Goal: Download file/media

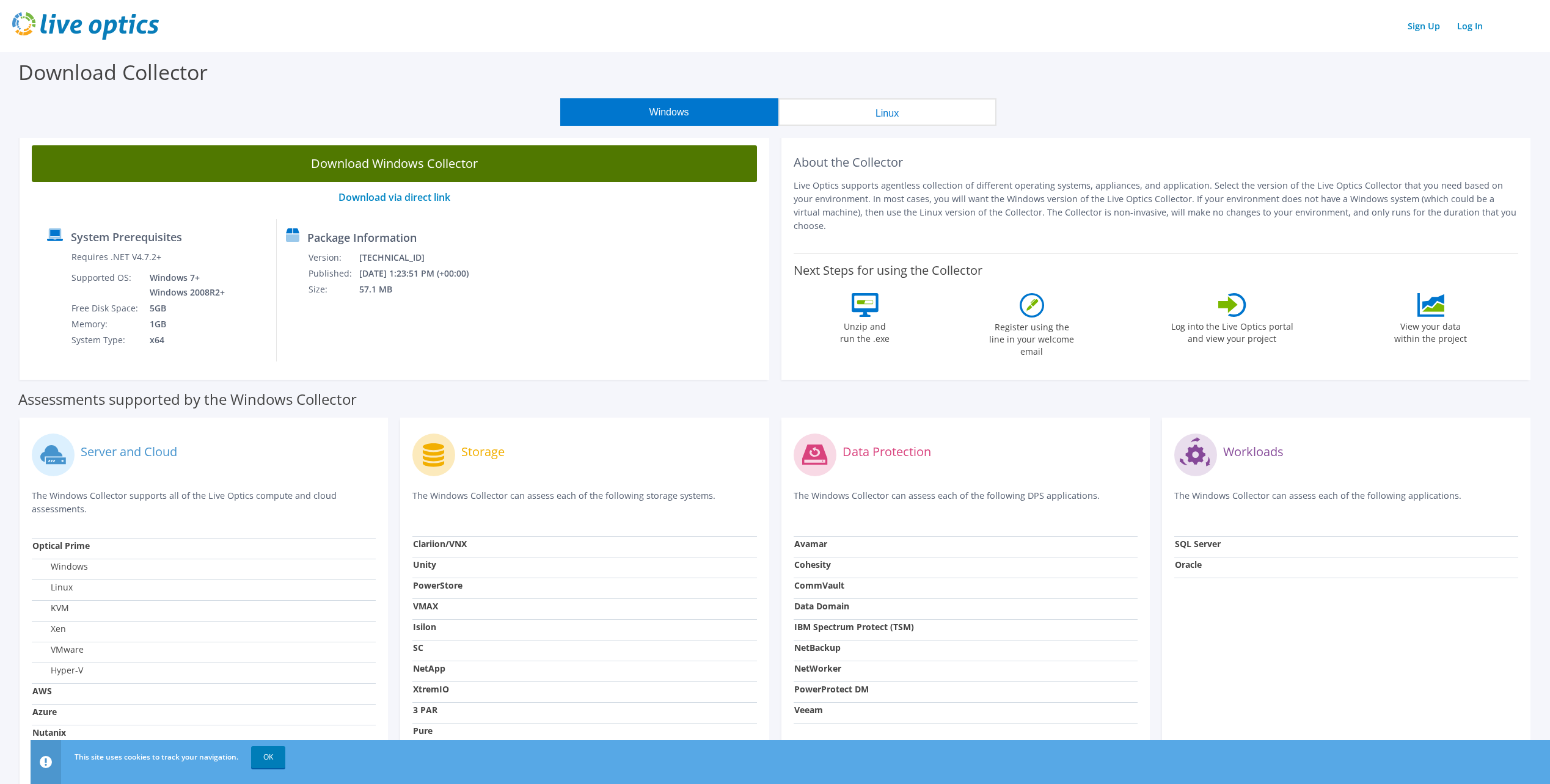
click at [398, 163] on link "Download Windows Collector" at bounding box center [394, 164] width 725 height 37
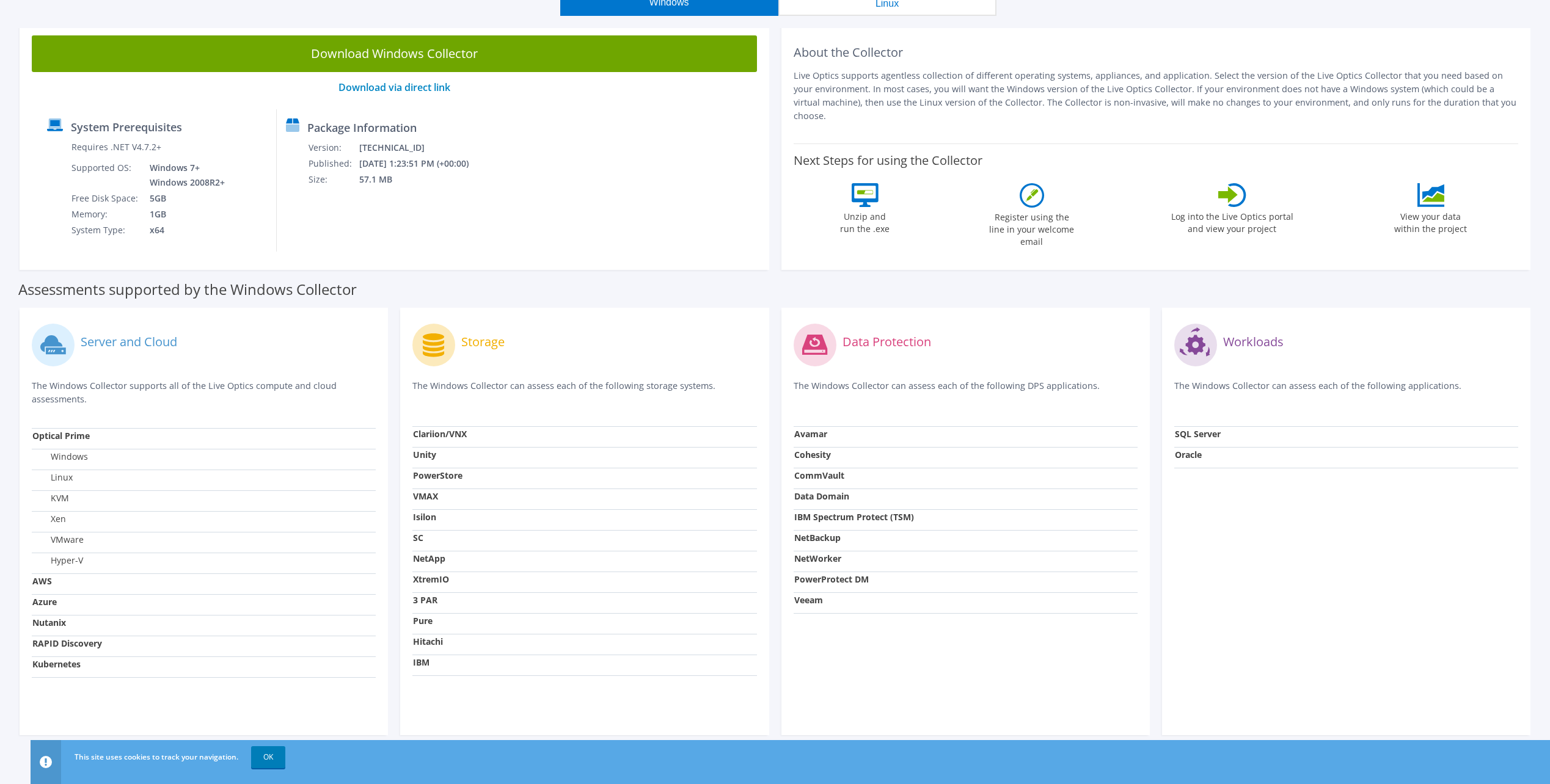
scroll to position [124, 0]
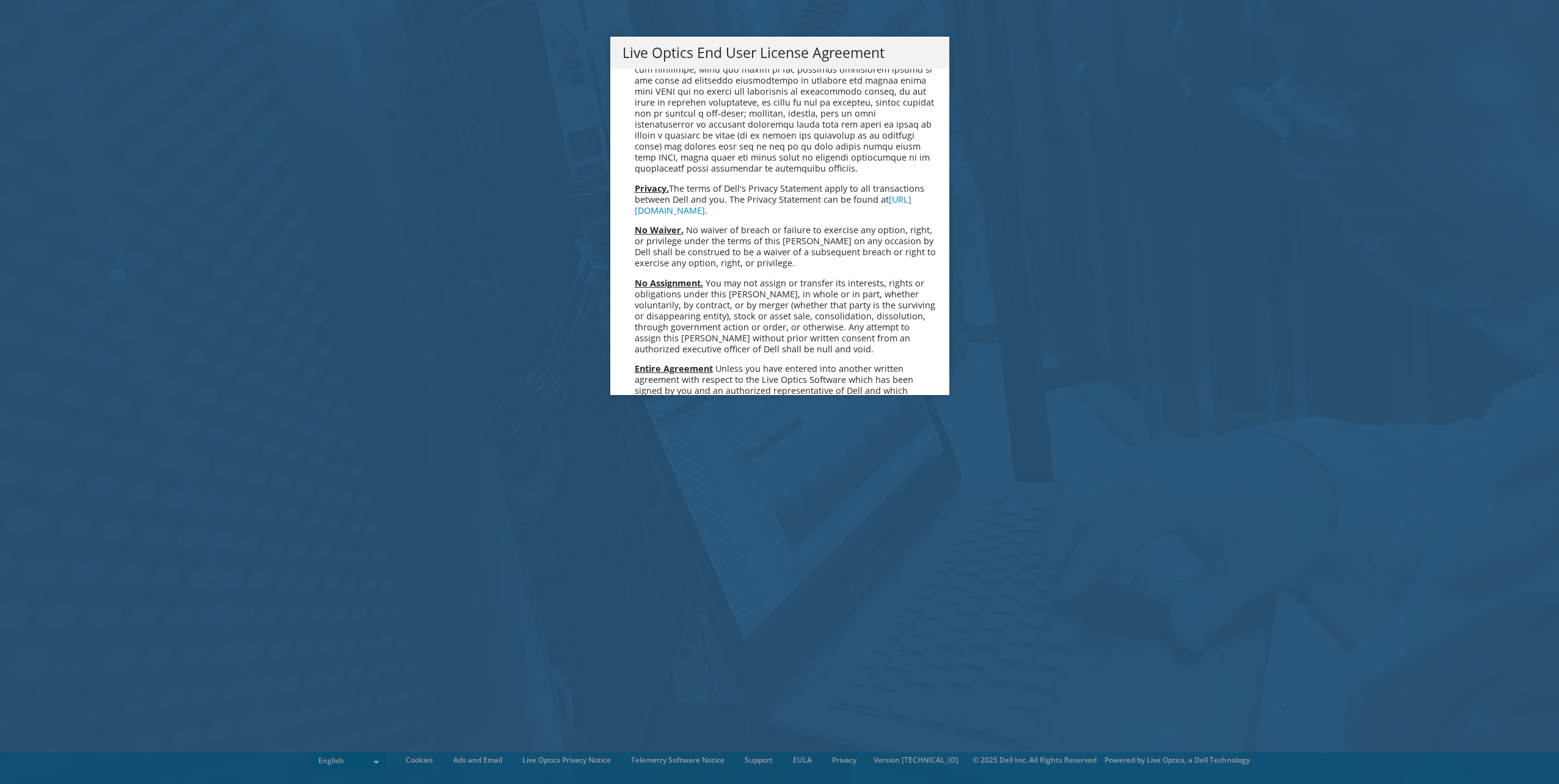
scroll to position [4618, 0]
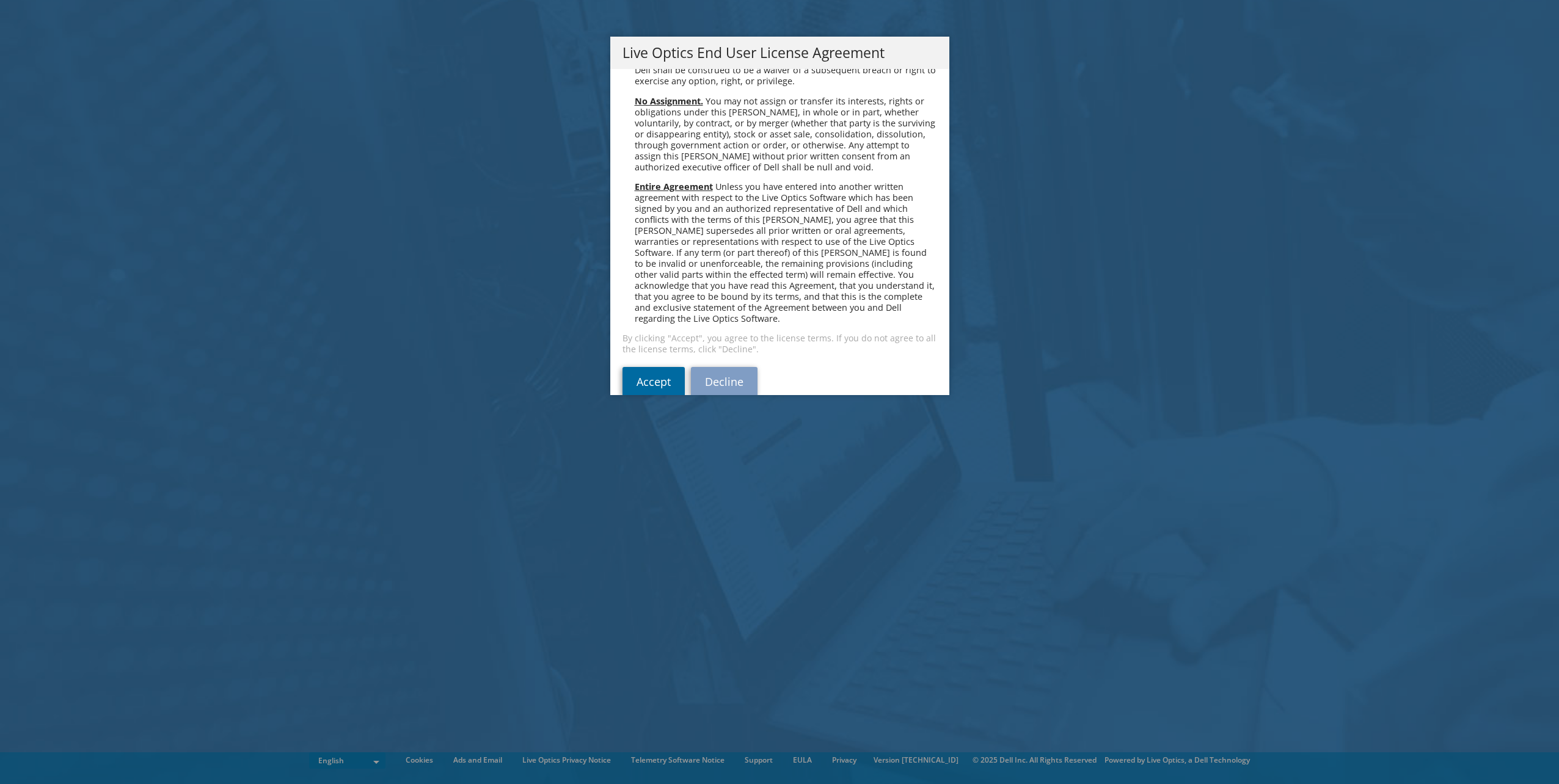
click at [649, 367] on link "Accept" at bounding box center [654, 381] width 62 height 29
